Goal: Transaction & Acquisition: Purchase product/service

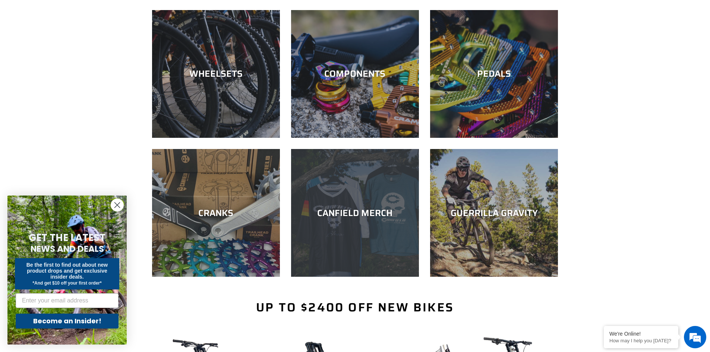
scroll to position [224, 0]
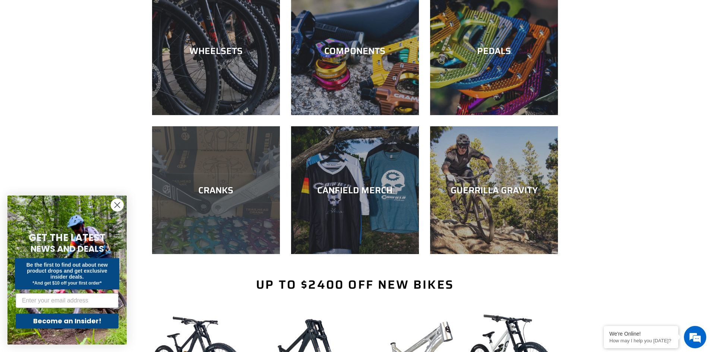
click at [245, 192] on div "CRANKS" at bounding box center [216, 190] width 128 height 11
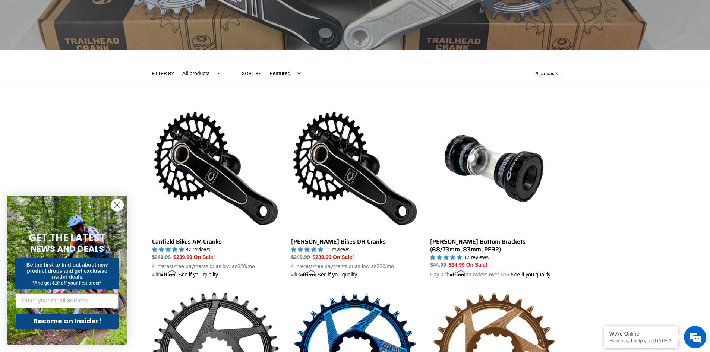
scroll to position [112, 0]
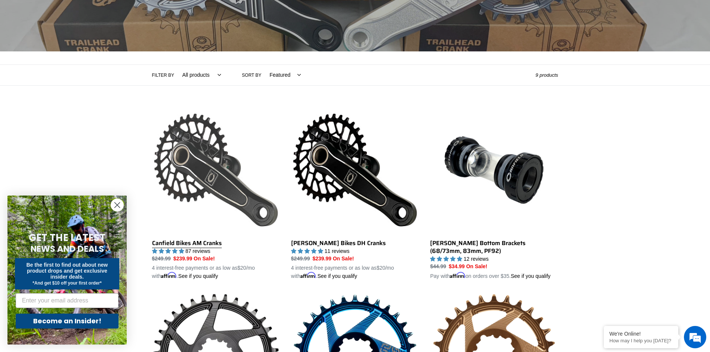
click at [199, 242] on link "Canfield Bikes AM Cranks" at bounding box center [216, 193] width 128 height 174
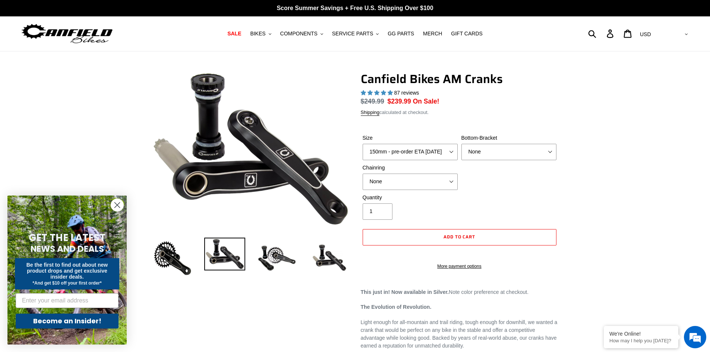
select select "highest-rating"
click at [421, 151] on div "Size 150mm - pre-order ETA 10/15/25 155mm - pre-order ETA 10/15/25 160mm - pre-…" at bounding box center [410, 147] width 99 height 26
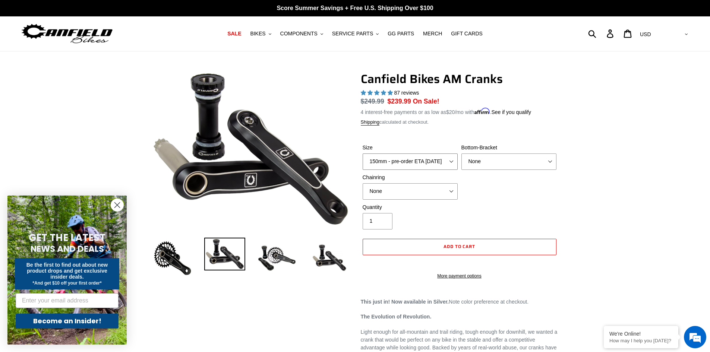
click at [363, 154] on select "150mm - pre-order ETA 10/15/25 155mm - pre-order ETA 10/15/25 160mm - pre-order…" at bounding box center [410, 162] width 95 height 16
click at [418, 194] on select "None 30t Round (Boost 148) 30t Oval (Boost 148) 32t Round (Boost 148) 32t Oval …" at bounding box center [410, 191] width 95 height 16
click at [363, 183] on select "None 30t Round (Boost 148) 30t Oval (Boost 148) 32t Round (Boost 148) 32t Oval …" at bounding box center [410, 191] width 95 height 16
click at [496, 204] on div "Quantity 1" at bounding box center [460, 219] width 198 height 30
click at [427, 193] on select "None 30t Round (Boost 148) 30t Oval (Boost 148) 32t Round (Boost 148) 32t Oval …" at bounding box center [410, 191] width 95 height 16
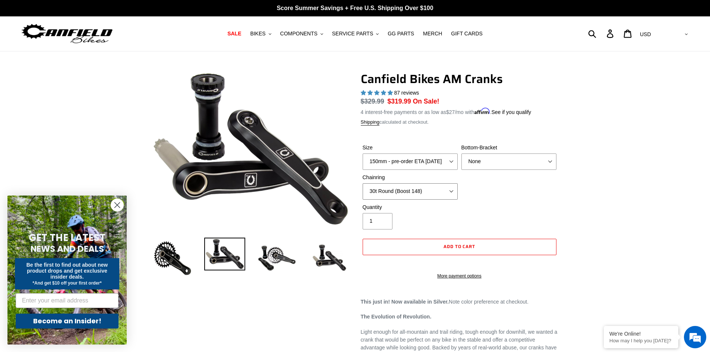
select select "None"
click at [363, 183] on select "None 30t Round (Boost 148) 30t Oval (Boost 148) 32t Round (Boost 148) 32t Oval …" at bounding box center [410, 191] width 95 height 16
click at [425, 164] on select "150mm - pre-order ETA 10/15/25 155mm - pre-order ETA 10/15/25 160mm - pre-order…" at bounding box center [410, 162] width 95 height 16
select select "155mm - pre-order ETA 10/15/25"
click at [363, 154] on select "150mm - pre-order ETA 10/15/25 155mm - pre-order ETA 10/15/25 160mm - pre-order…" at bounding box center [410, 162] width 95 height 16
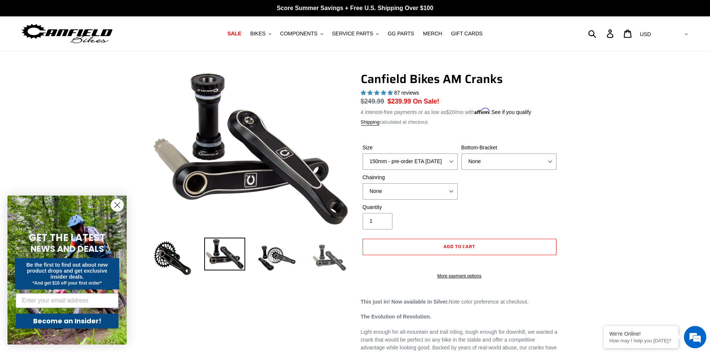
click at [327, 261] on img at bounding box center [329, 258] width 41 height 41
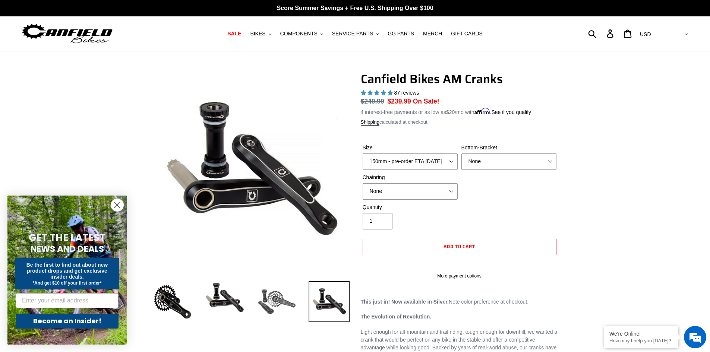
click at [271, 302] on img at bounding box center [277, 301] width 41 height 41
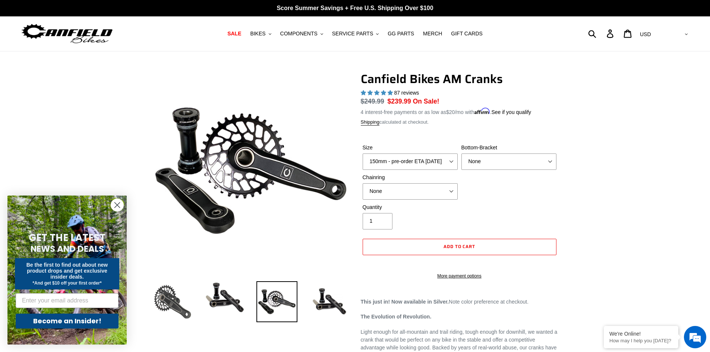
click at [165, 305] on img at bounding box center [172, 301] width 41 height 41
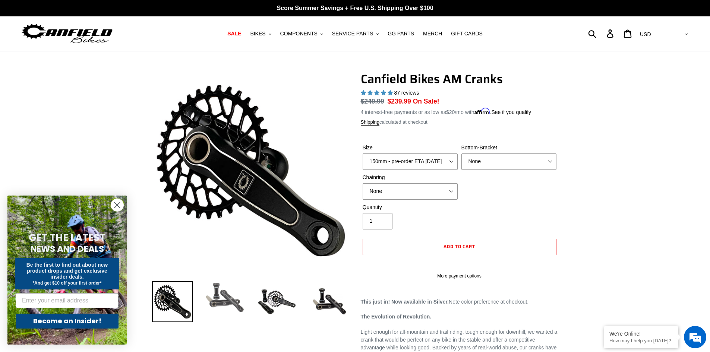
click at [217, 299] on img at bounding box center [224, 297] width 41 height 33
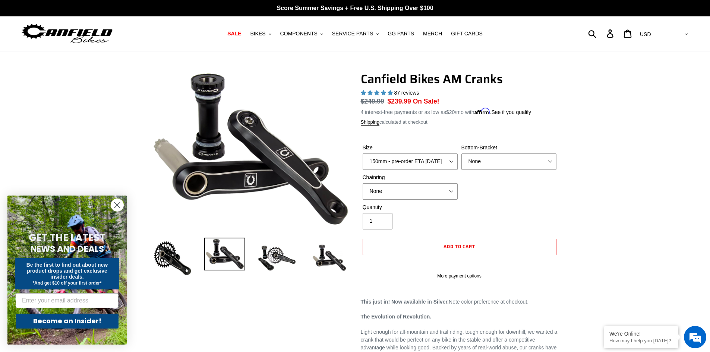
scroll to position [112, 0]
